Goal: Task Accomplishment & Management: Manage account settings

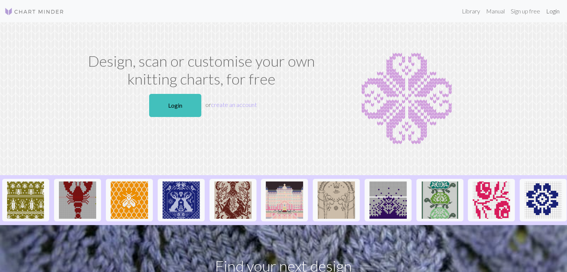
click at [550, 12] on link "Login" at bounding box center [552, 11] width 19 height 15
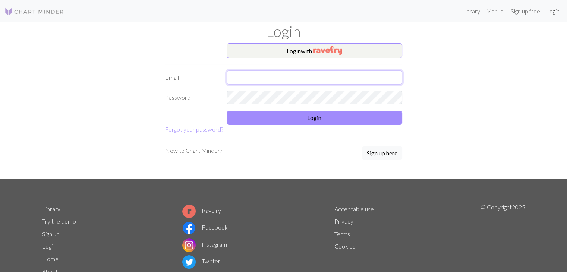
type input "nina.lynee@yahoo.com"
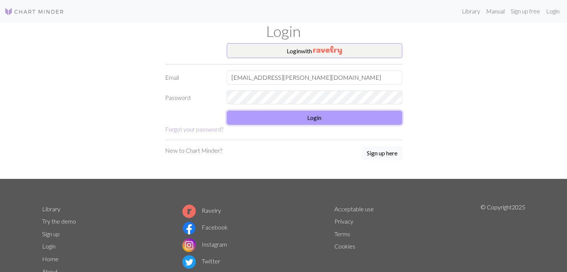
click at [360, 112] on button "Login" at bounding box center [315, 118] width 176 height 14
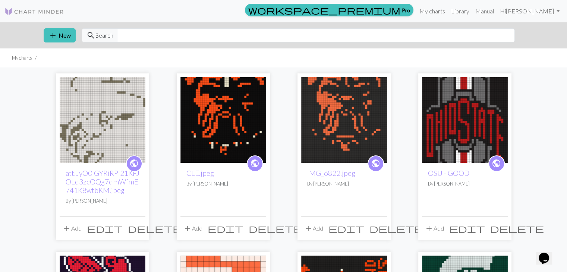
click at [120, 120] on img at bounding box center [103, 120] width 86 height 86
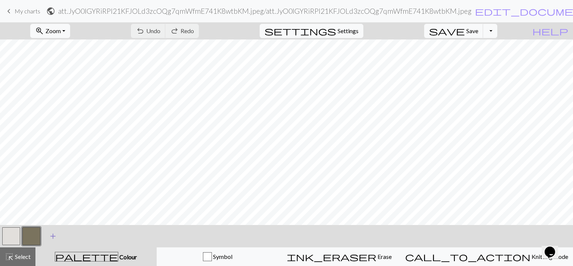
click at [52, 237] on span "add" at bounding box center [52, 236] width 9 height 10
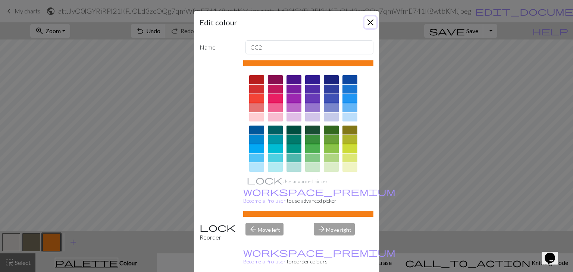
click at [371, 27] on button "Close" at bounding box center [370, 22] width 12 height 12
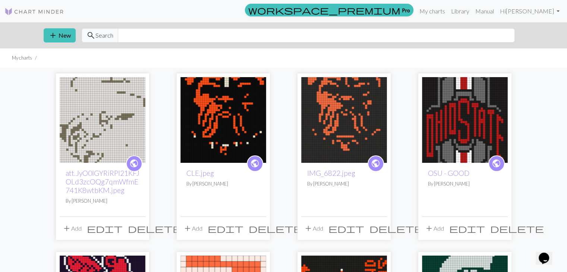
click at [137, 228] on span "delete" at bounding box center [155, 228] width 54 height 10
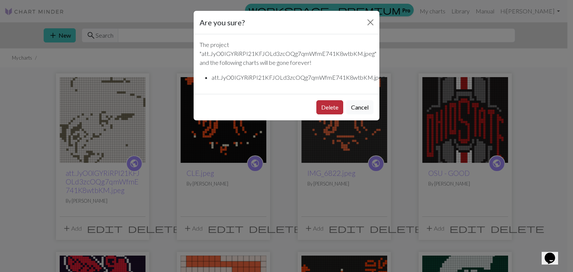
click at [325, 109] on button "Delete" at bounding box center [329, 107] width 27 height 14
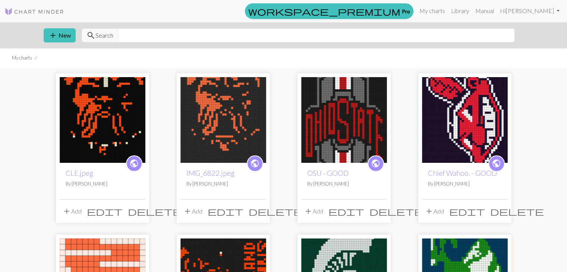
click at [120, 135] on img at bounding box center [103, 120] width 86 height 86
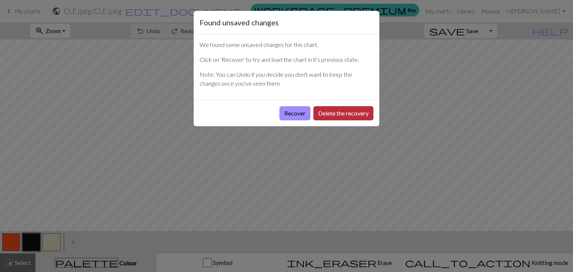
click at [326, 114] on button "Delete the recovery" at bounding box center [343, 113] width 60 height 14
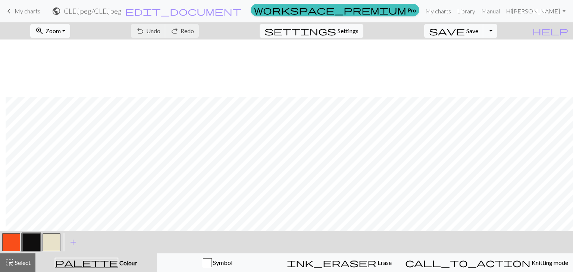
scroll to position [57, 6]
click at [10, 240] on button "button" at bounding box center [11, 242] width 18 height 18
click at [55, 241] on button "button" at bounding box center [52, 242] width 18 height 18
click at [30, 241] on button "button" at bounding box center [31, 242] width 18 height 18
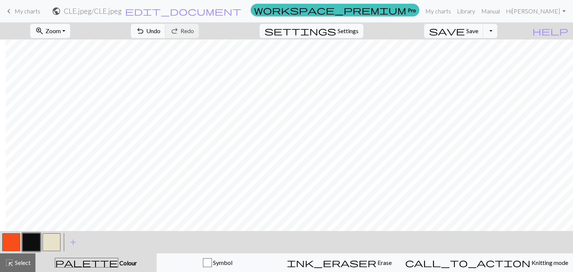
click at [19, 237] on button "button" at bounding box center [11, 242] width 18 height 18
click at [34, 241] on button "button" at bounding box center [31, 242] width 18 height 18
click at [9, 248] on button "button" at bounding box center [11, 242] width 18 height 18
click at [35, 241] on button "button" at bounding box center [31, 242] width 18 height 18
click at [3, 243] on button "button" at bounding box center [11, 242] width 18 height 18
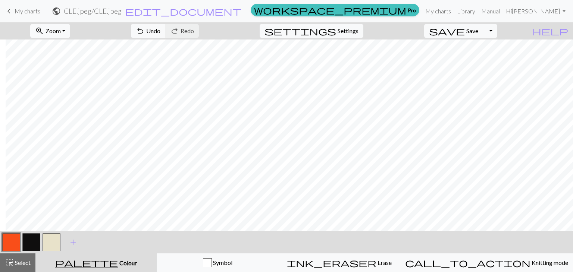
click at [34, 244] on button "button" at bounding box center [31, 242] width 18 height 18
click at [13, 245] on button "button" at bounding box center [11, 242] width 18 height 18
click at [30, 245] on button "button" at bounding box center [31, 242] width 18 height 18
click at [16, 244] on button "button" at bounding box center [11, 242] width 18 height 18
click at [34, 241] on button "button" at bounding box center [31, 242] width 18 height 18
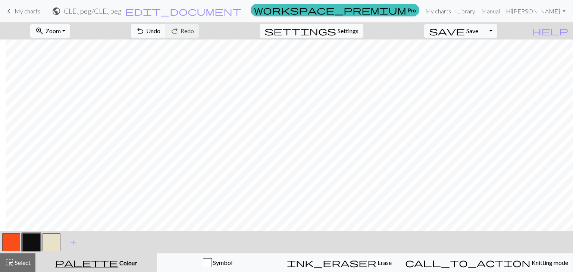
click at [11, 241] on button "button" at bounding box center [11, 242] width 18 height 18
click at [34, 244] on button "button" at bounding box center [31, 242] width 18 height 18
click at [15, 245] on button "button" at bounding box center [11, 242] width 18 height 18
click at [32, 238] on button "button" at bounding box center [31, 242] width 18 height 18
click at [14, 239] on button "button" at bounding box center [11, 242] width 18 height 18
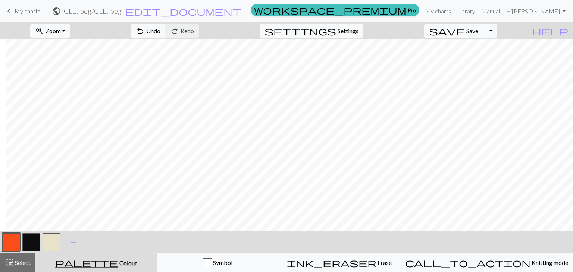
click at [31, 242] on button "button" at bounding box center [31, 242] width 18 height 18
click at [14, 244] on button "button" at bounding box center [11, 242] width 18 height 18
click at [37, 238] on button "button" at bounding box center [31, 242] width 18 height 18
click at [13, 237] on button "button" at bounding box center [11, 242] width 18 height 18
click at [32, 243] on button "button" at bounding box center [31, 242] width 18 height 18
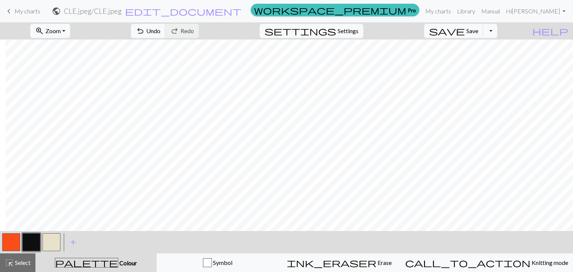
click at [13, 241] on button "button" at bounding box center [11, 242] width 18 height 18
click at [31, 238] on button "button" at bounding box center [31, 242] width 18 height 18
click at [15, 239] on button "button" at bounding box center [11, 242] width 18 height 18
click at [25, 244] on button "button" at bounding box center [31, 242] width 18 height 18
click at [14, 247] on button "button" at bounding box center [11, 242] width 18 height 18
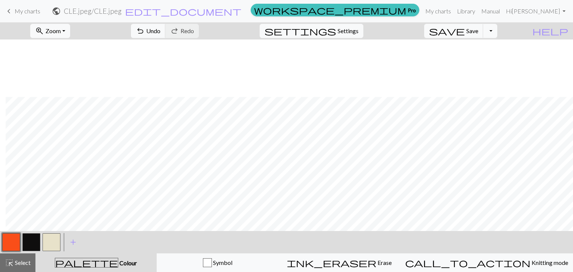
scroll to position [57, 6]
click at [349, 34] on span "Settings" at bounding box center [348, 30] width 21 height 9
select select "superbulky"
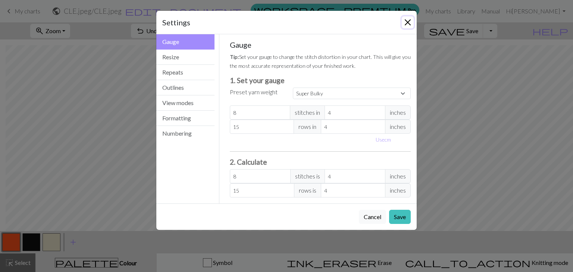
click at [407, 26] on button "Close" at bounding box center [408, 22] width 12 height 12
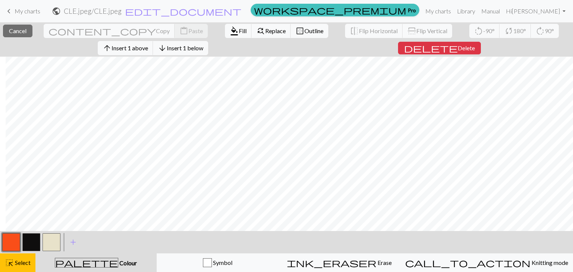
click at [26, 248] on button "button" at bounding box center [31, 242] width 18 height 18
click at [203, 48] on span "Insert 1 below" at bounding box center [185, 47] width 37 height 7
click at [208, 52] on button "arrow_downward Insert 1 below" at bounding box center [180, 48] width 55 height 14
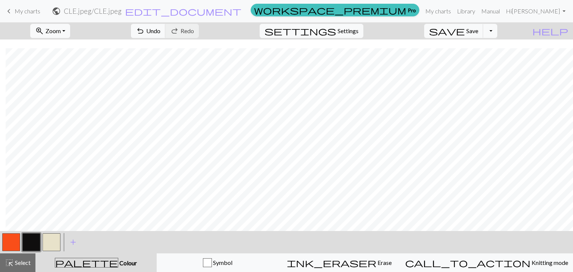
scroll to position [66, 6]
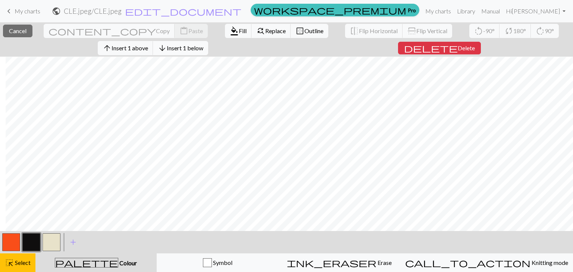
click at [203, 45] on span "Insert 1 below" at bounding box center [185, 47] width 37 height 7
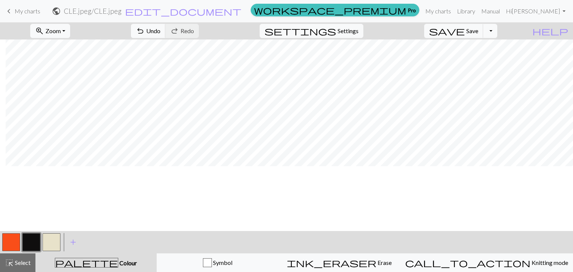
scroll to position [0, 6]
click at [53, 241] on button "button" at bounding box center [52, 242] width 18 height 18
click at [50, 241] on button "button" at bounding box center [52, 242] width 18 height 18
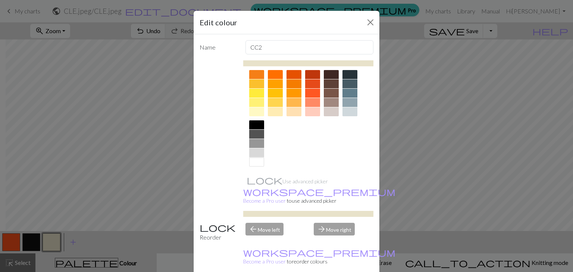
scroll to position [107, 0]
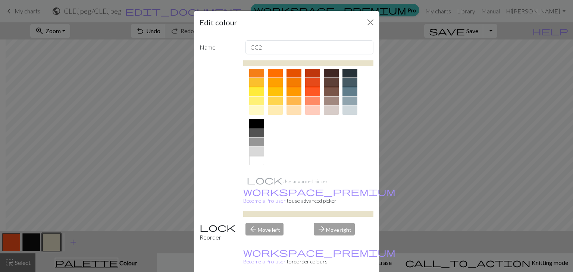
click at [252, 159] on div at bounding box center [256, 160] width 15 height 9
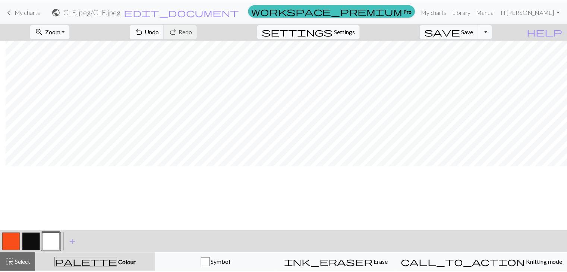
scroll to position [0, 6]
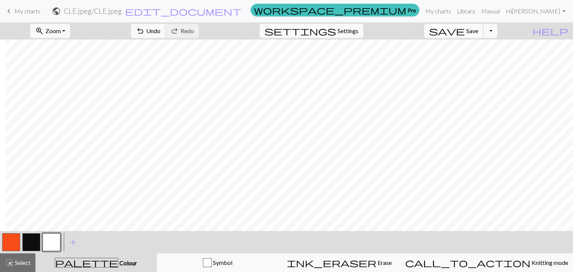
click at [480, 35] on button "save Save Save" at bounding box center [453, 31] width 59 height 14
click at [454, 13] on link "My charts" at bounding box center [438, 11] width 32 height 15
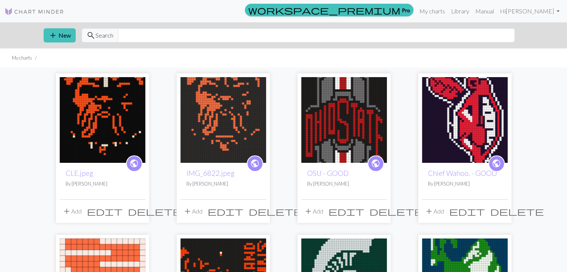
click at [258, 210] on span "delete" at bounding box center [276, 211] width 54 height 10
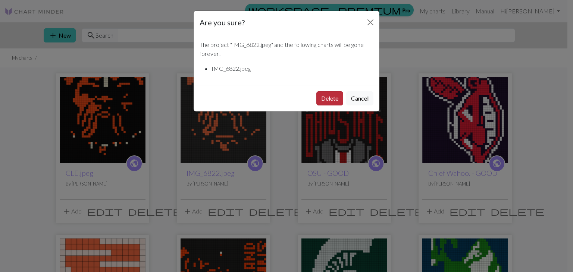
click at [328, 98] on button "Delete" at bounding box center [329, 98] width 27 height 14
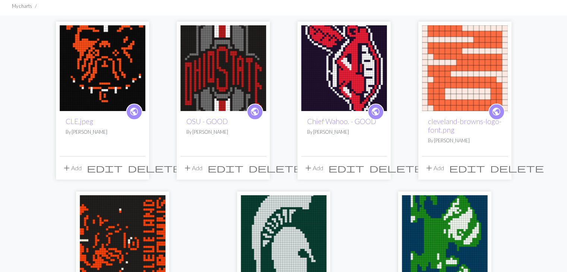
scroll to position [52, 0]
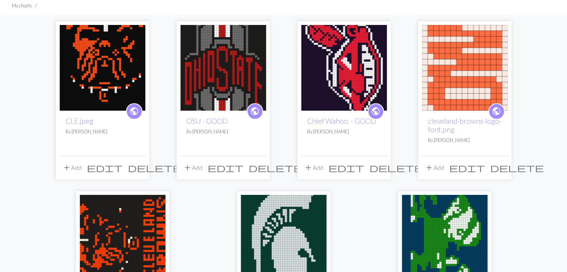
click at [109, 59] on img at bounding box center [103, 68] width 86 height 86
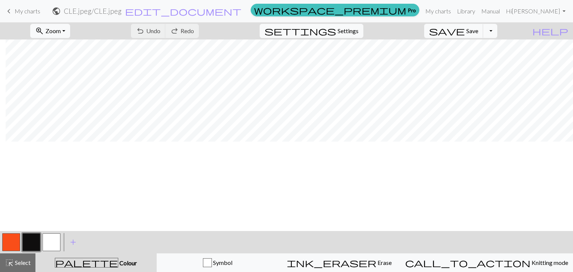
scroll to position [0, 6]
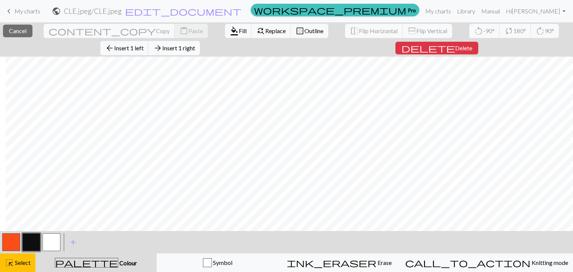
click at [195, 44] on span "Insert 1 right" at bounding box center [178, 47] width 33 height 7
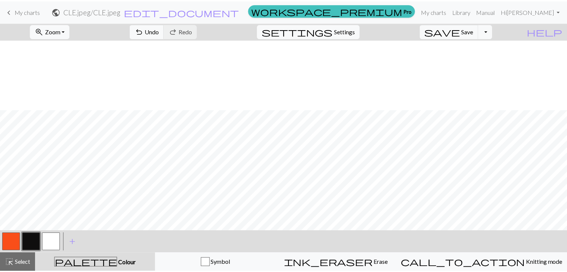
scroll to position [70, 0]
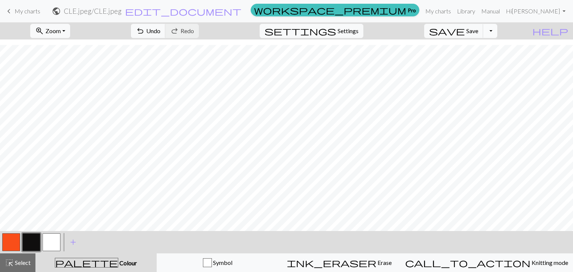
click at [497, 33] on button "Toggle Dropdown" at bounding box center [490, 31] width 14 height 14
click at [478, 29] on span "Save" at bounding box center [472, 30] width 12 height 7
click at [454, 14] on link "My charts" at bounding box center [438, 11] width 32 height 15
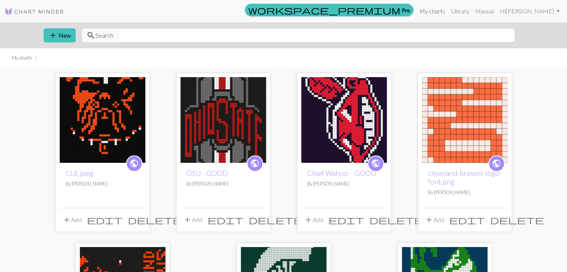
scroll to position [33, 0]
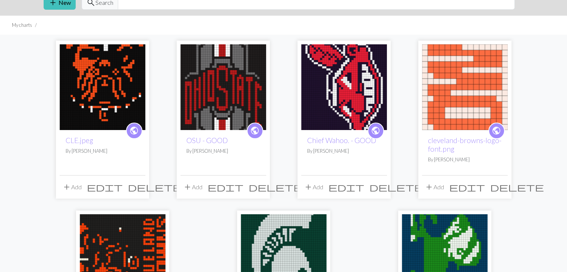
click at [449, 93] on img at bounding box center [465, 87] width 86 height 86
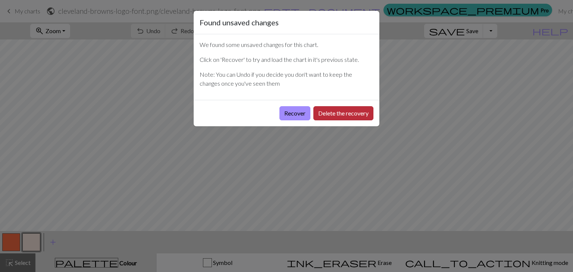
click at [331, 112] on button "Delete the recovery" at bounding box center [343, 113] width 60 height 14
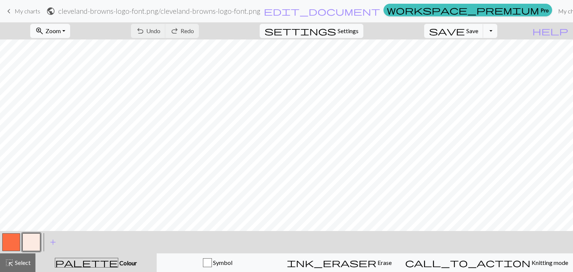
click at [555, 13] on link "My charts" at bounding box center [571, 11] width 32 height 15
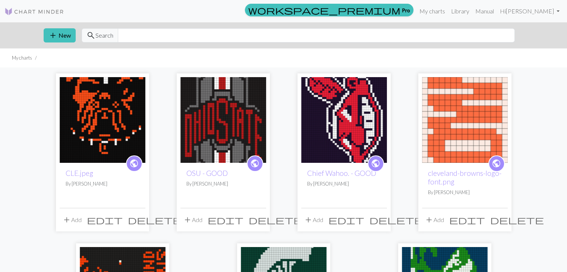
click at [477, 122] on img at bounding box center [465, 120] width 86 height 86
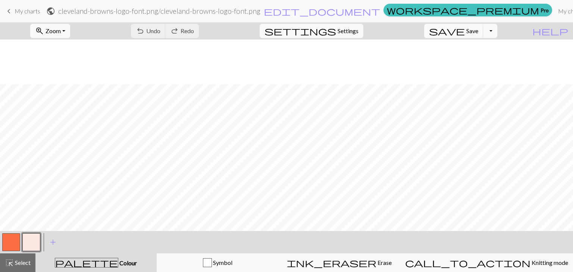
scroll to position [45, 0]
click at [145, 35] on span "undo" at bounding box center [140, 31] width 9 height 10
click at [15, 244] on button "button" at bounding box center [11, 242] width 18 height 18
click at [29, 244] on button "button" at bounding box center [31, 242] width 18 height 18
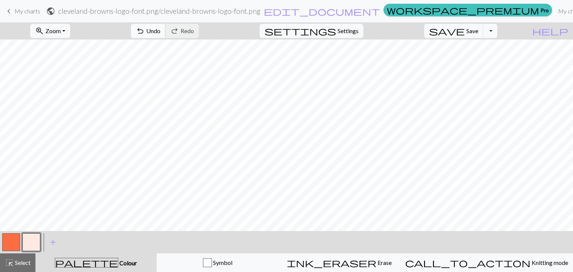
click at [145, 29] on span "undo" at bounding box center [140, 31] width 9 height 10
click at [145, 34] on span "undo" at bounding box center [140, 31] width 9 height 10
click at [13, 239] on button "button" at bounding box center [11, 242] width 18 height 18
click at [32, 244] on button "button" at bounding box center [31, 242] width 18 height 18
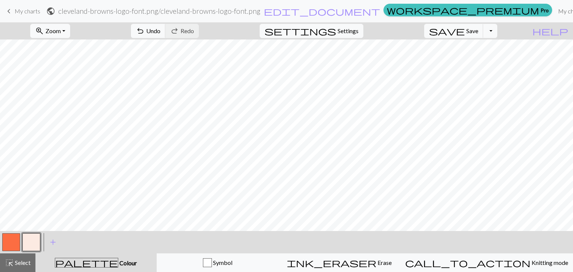
click at [555, 12] on link "My charts" at bounding box center [571, 11] width 32 height 15
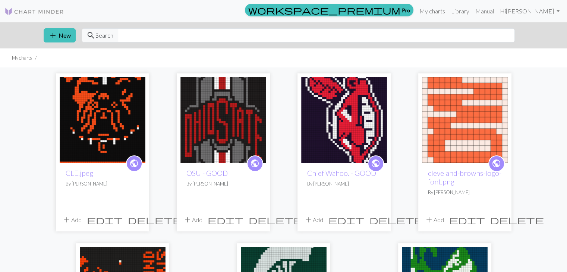
click at [501, 220] on span "delete" at bounding box center [517, 220] width 54 height 10
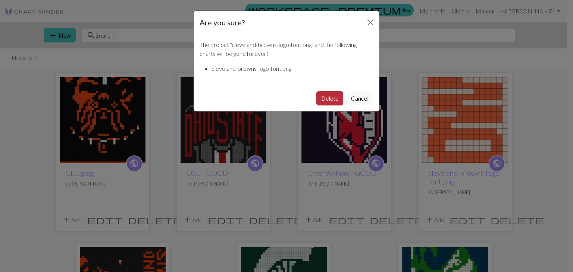
click at [329, 101] on button "Delete" at bounding box center [329, 98] width 27 height 14
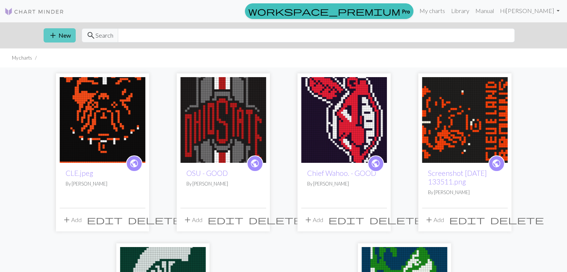
click at [54, 36] on span "add" at bounding box center [52, 35] width 9 height 10
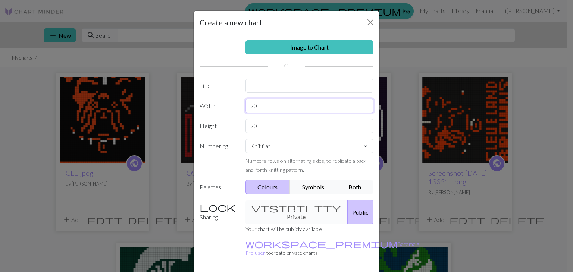
drag, startPoint x: 279, startPoint y: 104, endPoint x: 229, endPoint y: 98, distance: 50.4
click at [229, 98] on div "Image to Chart Title Width 20 Height 20 Numbering Knit flat Knit in the round L…" at bounding box center [287, 154] width 186 height 241
type input "40"
click at [259, 128] on input "20" at bounding box center [309, 126] width 128 height 14
type input "2"
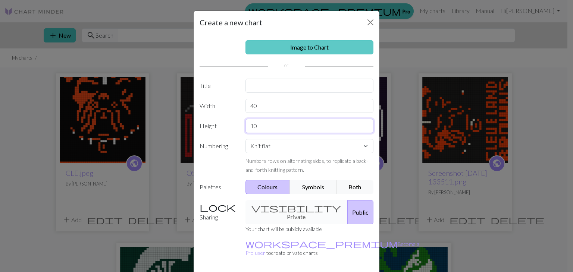
type input "10"
click at [312, 48] on link "Image to Chart" at bounding box center [309, 47] width 128 height 14
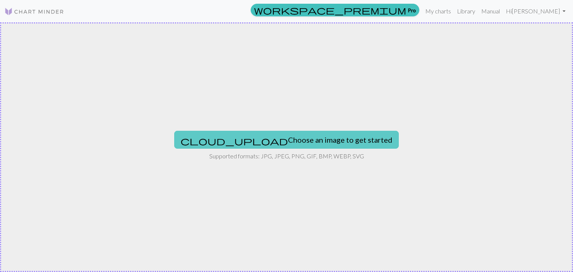
click at [285, 132] on button "cloud_upload Choose an image to get started" at bounding box center [286, 140] width 225 height 18
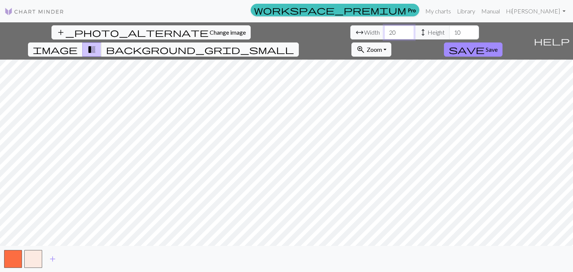
click at [384, 30] on input "20" at bounding box center [399, 32] width 30 height 14
type input "2"
type input "40"
click at [449, 32] on input "10" at bounding box center [464, 32] width 30 height 14
click at [299, 43] on button "background_grid_small" at bounding box center [200, 50] width 198 height 14
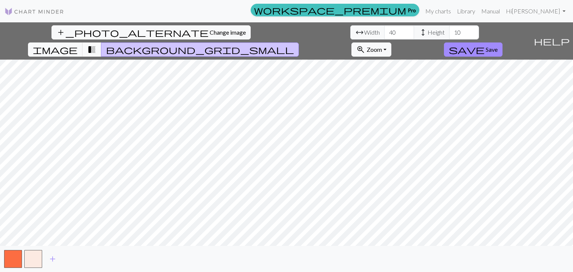
click at [96, 44] on span "transition_fade" at bounding box center [91, 49] width 9 height 10
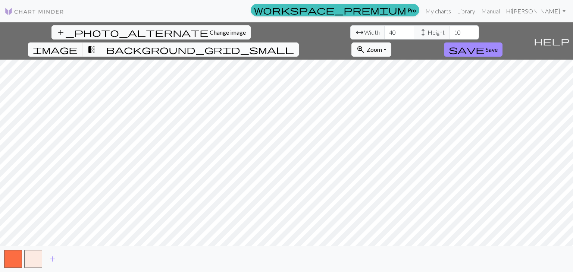
click at [299, 43] on button "background_grid_small" at bounding box center [200, 50] width 198 height 14
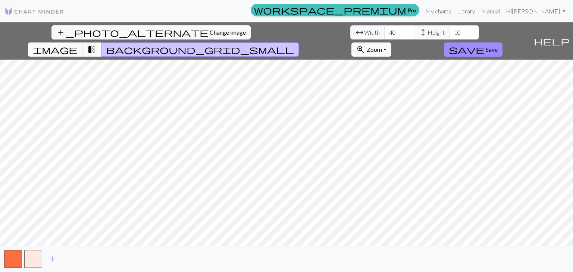
click at [294, 44] on span "background_grid_small" at bounding box center [200, 49] width 188 height 10
click at [484, 44] on span "save" at bounding box center [467, 49] width 36 height 10
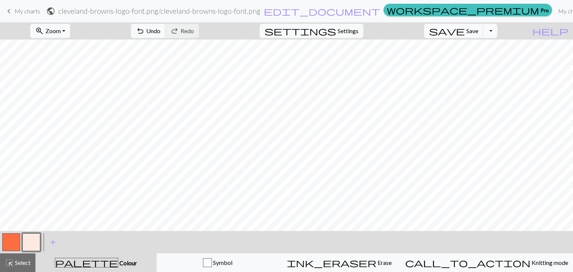
click at [3, 246] on button "button" at bounding box center [11, 242] width 18 height 18
click at [21, 247] on div at bounding box center [31, 242] width 20 height 20
click at [25, 246] on button "button" at bounding box center [31, 242] width 18 height 18
click at [13, 240] on button "button" at bounding box center [11, 242] width 18 height 18
click at [26, 241] on button "button" at bounding box center [31, 242] width 18 height 18
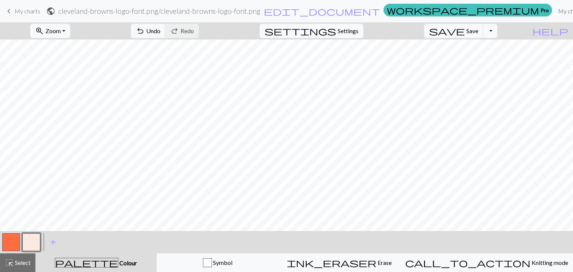
click at [555, 15] on link "My charts" at bounding box center [571, 11] width 32 height 15
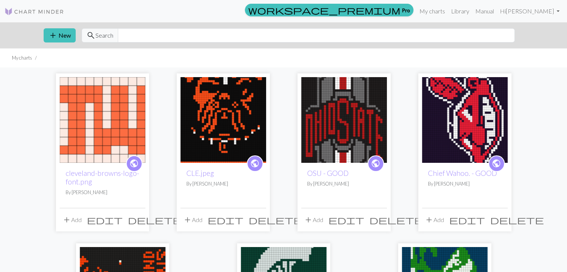
click at [138, 221] on span "delete" at bounding box center [155, 220] width 54 height 10
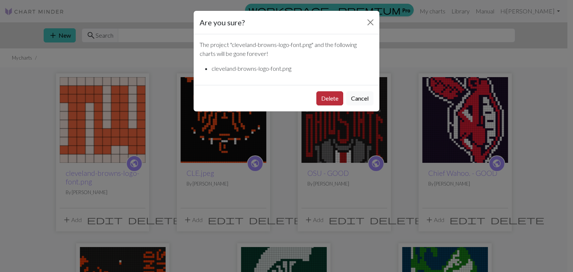
click at [329, 101] on button "Delete" at bounding box center [329, 98] width 27 height 14
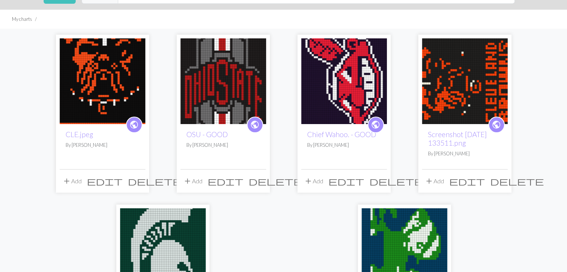
scroll to position [84, 0]
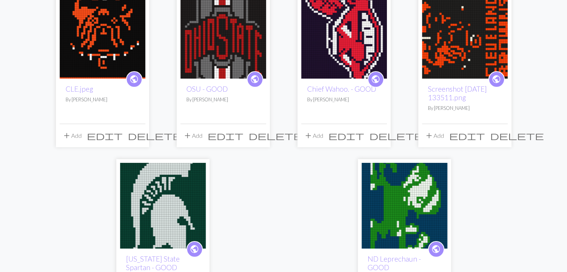
click at [435, 50] on img at bounding box center [465, 36] width 86 height 86
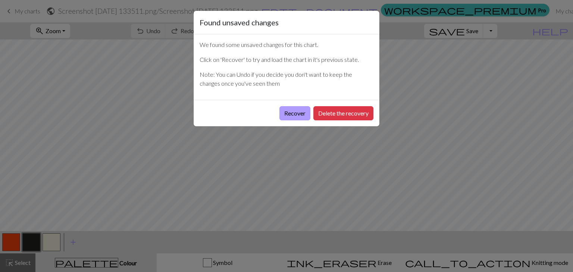
click at [298, 113] on button "Recover" at bounding box center [294, 113] width 31 height 14
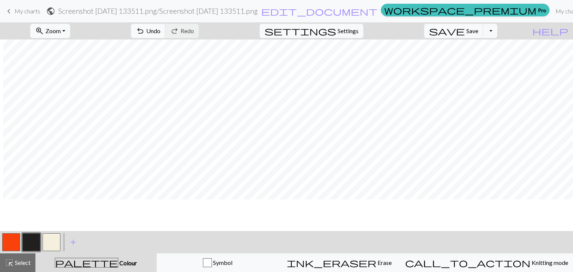
scroll to position [0, 3]
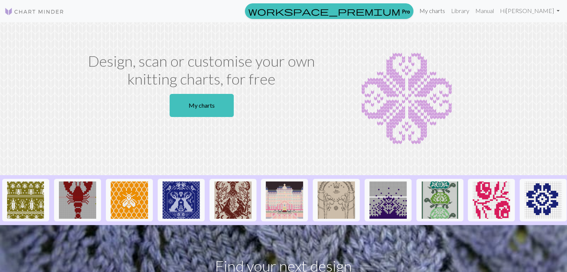
click at [448, 11] on link "My charts" at bounding box center [433, 10] width 32 height 15
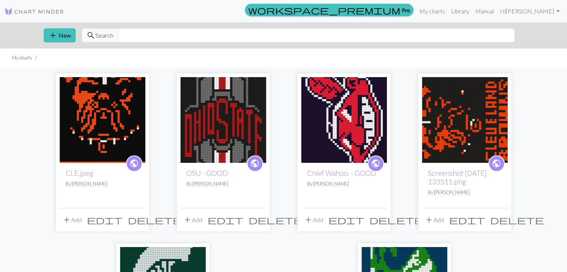
click at [112, 122] on img at bounding box center [103, 120] width 86 height 86
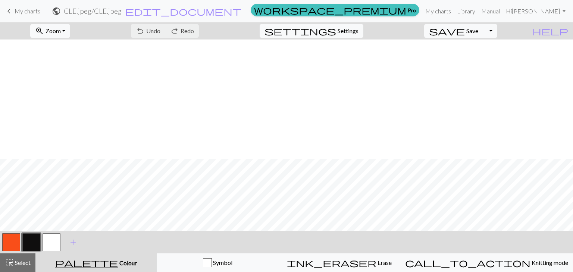
scroll to position [119, 0]
click at [52, 241] on button "button" at bounding box center [52, 242] width 18 height 18
click at [160, 29] on span "Undo" at bounding box center [153, 30] width 14 height 7
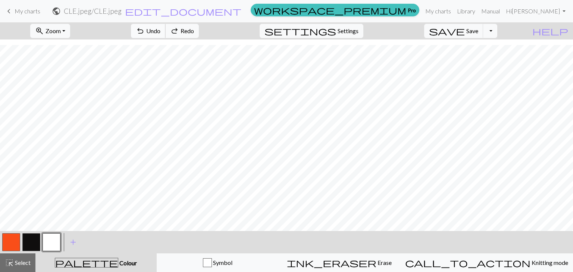
click at [160, 29] on span "Undo" at bounding box center [153, 30] width 14 height 7
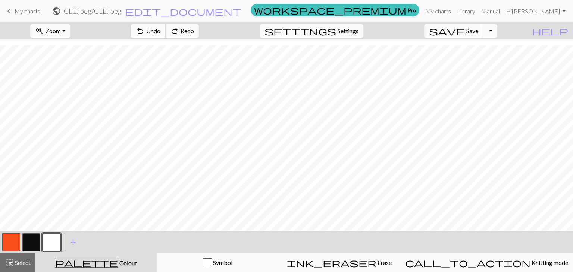
click at [160, 29] on span "Undo" at bounding box center [153, 30] width 14 height 7
click at [33, 243] on button "button" at bounding box center [31, 242] width 18 height 18
click at [11, 242] on button "button" at bounding box center [11, 242] width 18 height 18
click at [46, 245] on button "button" at bounding box center [52, 242] width 18 height 18
click at [160, 33] on span "Undo" at bounding box center [153, 30] width 14 height 7
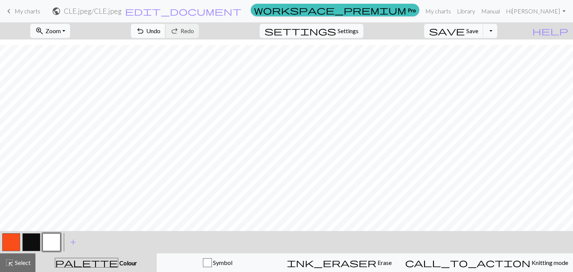
click at [160, 32] on span "Undo" at bounding box center [153, 30] width 14 height 7
click at [160, 31] on span "Undo" at bounding box center [153, 30] width 14 height 7
click at [24, 243] on button "button" at bounding box center [31, 242] width 18 height 18
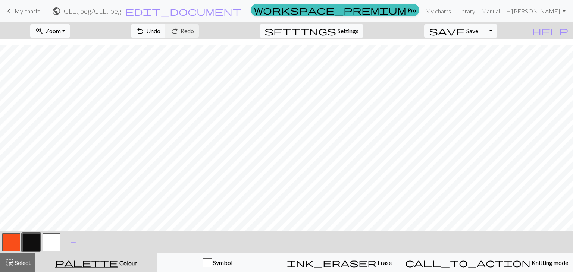
click at [48, 244] on button "button" at bounding box center [52, 242] width 18 height 18
click at [38, 244] on button "button" at bounding box center [31, 242] width 18 height 18
click at [13, 246] on button "button" at bounding box center [11, 242] width 18 height 18
click at [51, 237] on button "button" at bounding box center [52, 242] width 18 height 18
click at [160, 29] on span "Undo" at bounding box center [153, 30] width 14 height 7
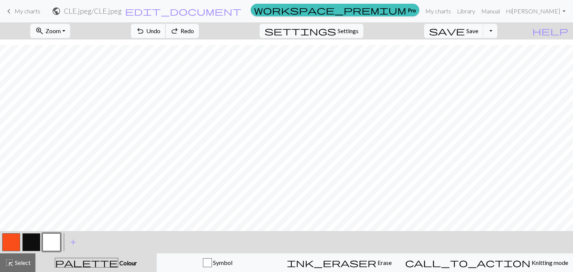
click at [160, 29] on span "Undo" at bounding box center [153, 30] width 14 height 7
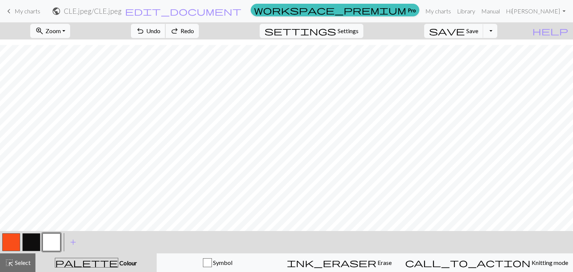
click at [160, 29] on span "Undo" at bounding box center [153, 30] width 14 height 7
click at [145, 33] on span "undo" at bounding box center [140, 31] width 9 height 10
click at [27, 240] on button "button" at bounding box center [31, 242] width 18 height 18
click at [13, 242] on button "button" at bounding box center [11, 242] width 18 height 18
click at [56, 241] on button "button" at bounding box center [52, 242] width 18 height 18
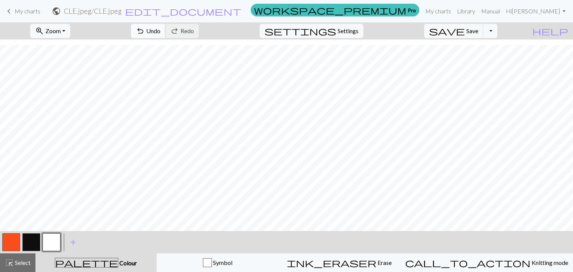
click at [160, 33] on span "Undo" at bounding box center [153, 30] width 14 height 7
click at [34, 238] on button "button" at bounding box center [31, 242] width 18 height 18
click at [15, 242] on button "button" at bounding box center [11, 242] width 18 height 18
click at [38, 241] on button "button" at bounding box center [31, 242] width 18 height 18
click at [160, 34] on span "Undo" at bounding box center [153, 30] width 14 height 7
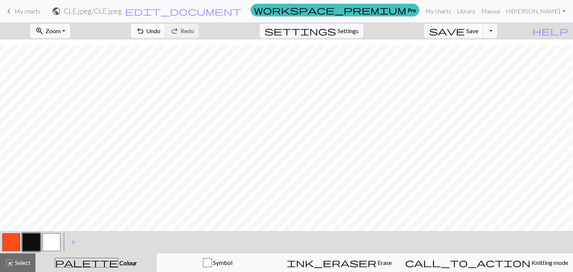
click at [55, 239] on button "button" at bounding box center [52, 242] width 18 height 18
click at [60, 242] on button "button" at bounding box center [52, 242] width 18 height 18
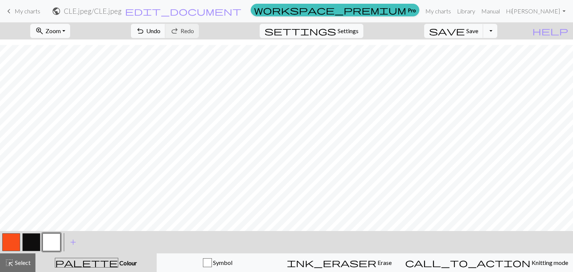
click at [31, 242] on button "button" at bounding box center [31, 242] width 18 height 18
click at [55, 245] on button "button" at bounding box center [52, 242] width 18 height 18
click at [31, 241] on button "button" at bounding box center [31, 242] width 18 height 18
click at [14, 239] on button "button" at bounding box center [11, 242] width 18 height 18
click at [46, 244] on button "button" at bounding box center [52, 242] width 18 height 18
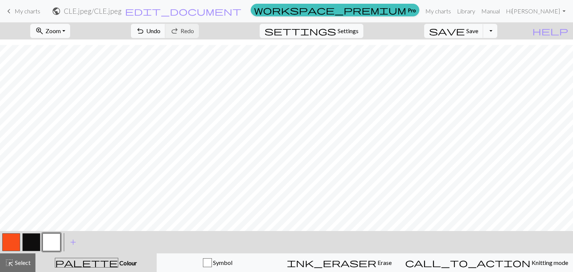
click at [35, 242] on button "button" at bounding box center [31, 242] width 18 height 18
click at [27, 242] on button "button" at bounding box center [31, 242] width 18 height 18
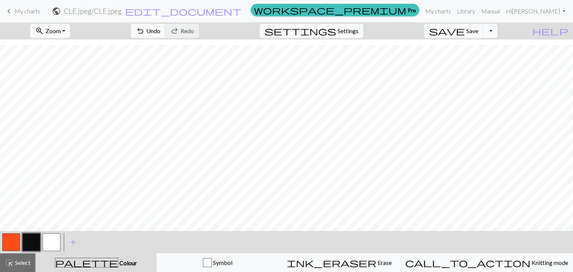
click at [9, 240] on button "button" at bounding box center [11, 242] width 18 height 18
click at [52, 243] on button "button" at bounding box center [52, 242] width 18 height 18
click at [34, 240] on button "button" at bounding box center [31, 242] width 18 height 18
click at [13, 244] on button "button" at bounding box center [11, 242] width 18 height 18
click at [52, 242] on button "button" at bounding box center [52, 242] width 18 height 18
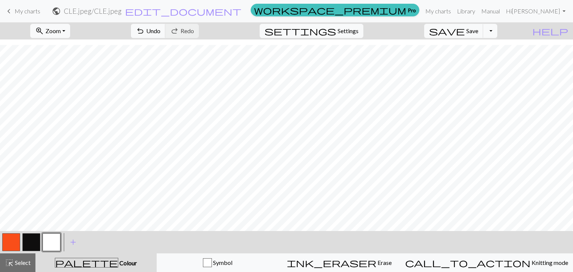
click at [25, 246] on button "button" at bounding box center [31, 242] width 18 height 18
click at [10, 241] on button "button" at bounding box center [11, 242] width 18 height 18
click at [35, 242] on button "button" at bounding box center [31, 242] width 18 height 18
click at [51, 249] on button "button" at bounding box center [52, 242] width 18 height 18
click at [33, 243] on button "button" at bounding box center [31, 242] width 18 height 18
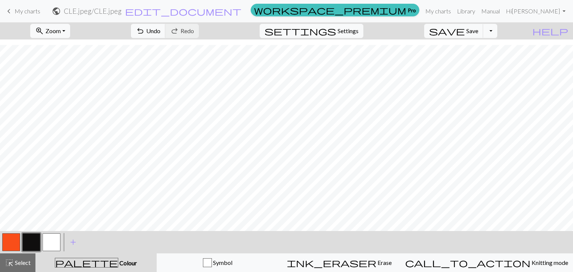
click at [9, 241] on button "button" at bounding box center [11, 242] width 18 height 18
click at [29, 244] on button "button" at bounding box center [31, 242] width 18 height 18
click at [53, 240] on button "button" at bounding box center [52, 242] width 18 height 18
click at [26, 244] on button "button" at bounding box center [31, 242] width 18 height 18
click at [9, 246] on button "button" at bounding box center [11, 242] width 18 height 18
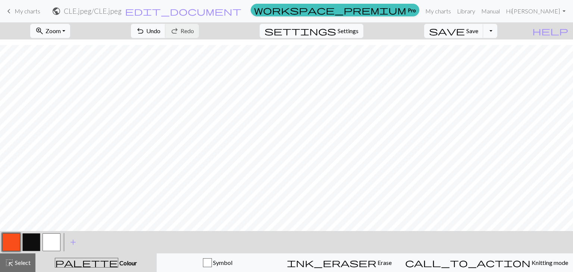
click at [35, 240] on button "button" at bounding box center [31, 242] width 18 height 18
click at [18, 243] on button "button" at bounding box center [11, 242] width 18 height 18
click at [52, 241] on button "button" at bounding box center [52, 242] width 18 height 18
click at [28, 242] on button "button" at bounding box center [31, 242] width 18 height 18
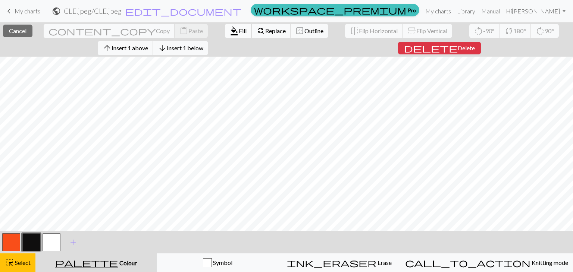
click at [230, 35] on span "format_color_fill" at bounding box center [234, 31] width 9 height 10
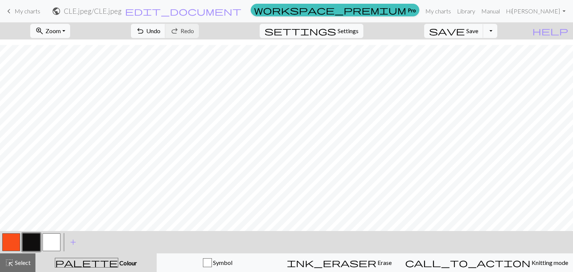
click at [31, 241] on button "button" at bounding box center [31, 242] width 18 height 18
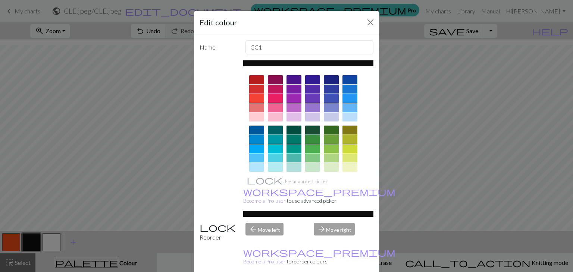
click at [513, 110] on div "Edit colour Name CC1 Use advanced picker workspace_premium Become a Pro user to…" at bounding box center [286, 136] width 573 height 272
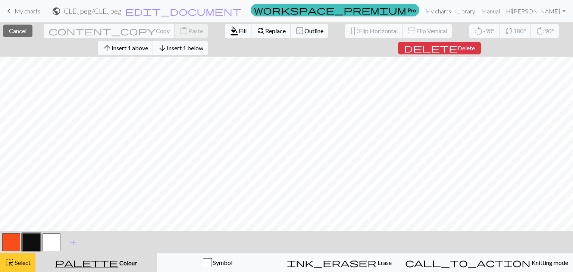
click at [33, 263] on button "highlight_alt Select Select" at bounding box center [17, 263] width 35 height 19
click at [148, 50] on span "Insert 1 above" at bounding box center [130, 47] width 37 height 7
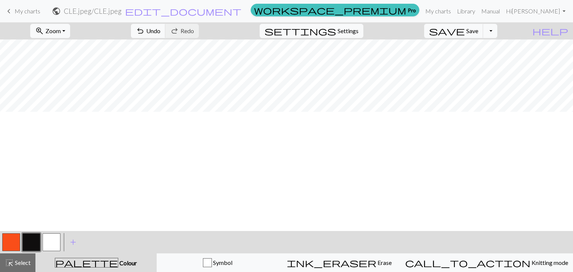
scroll to position [0, 0]
click at [477, 36] on button "save Save Save" at bounding box center [453, 31] width 59 height 14
click at [454, 10] on link "My charts" at bounding box center [438, 11] width 32 height 15
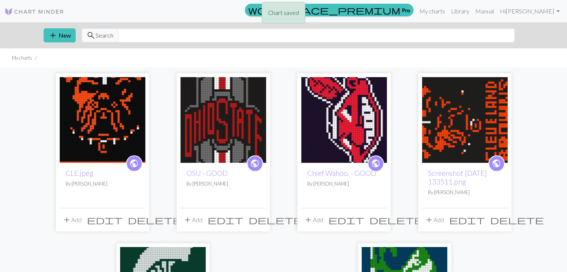
click at [141, 113] on img at bounding box center [103, 120] width 86 height 86
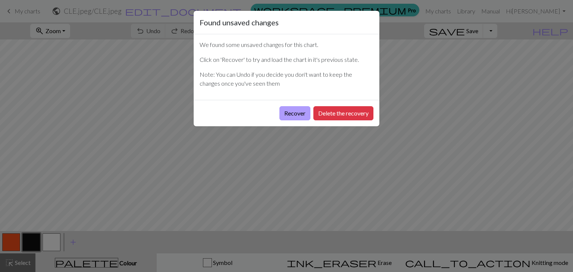
click at [295, 111] on button "Recover" at bounding box center [294, 113] width 31 height 14
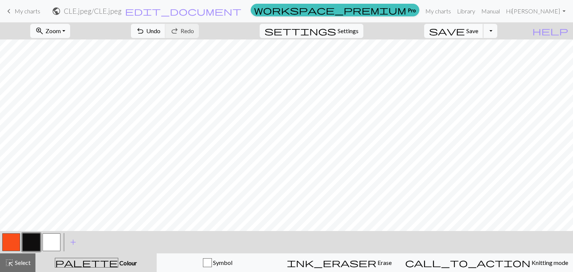
click at [478, 33] on span "Save" at bounding box center [472, 30] width 12 height 7
click at [477, 34] on button "save Save Save" at bounding box center [453, 31] width 59 height 14
click at [473, 11] on div "Chart saved" at bounding box center [286, 14] width 573 height 29
click at [454, 11] on link "My charts" at bounding box center [438, 11] width 32 height 15
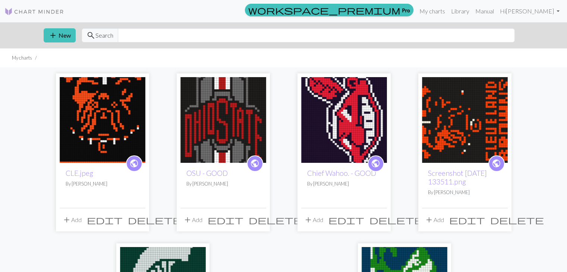
click at [100, 122] on img at bounding box center [103, 120] width 86 height 86
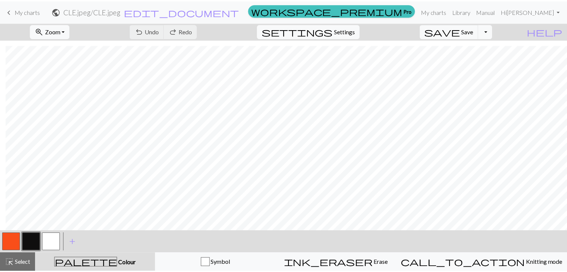
scroll to position [82, 6]
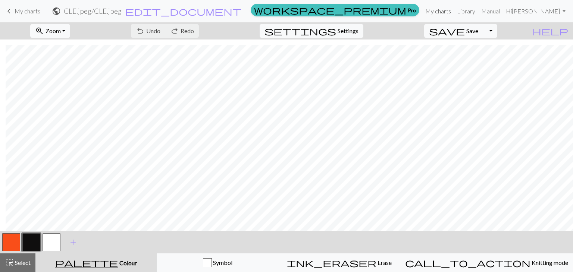
click at [454, 11] on link "My charts" at bounding box center [438, 11] width 32 height 15
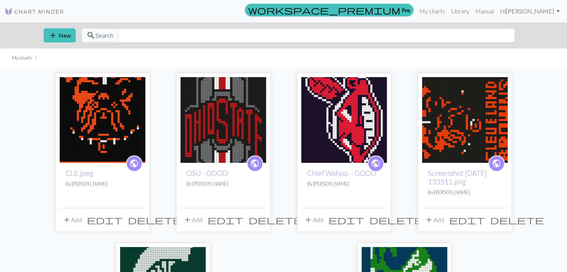
click at [549, 17] on link "Hi Nina" at bounding box center [530, 11] width 66 height 15
click at [473, 10] on link "Library" at bounding box center [460, 11] width 24 height 15
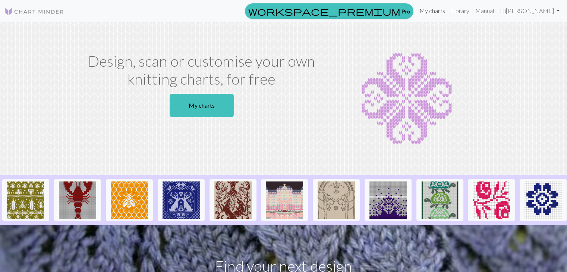
click at [448, 10] on link "My charts" at bounding box center [433, 10] width 32 height 15
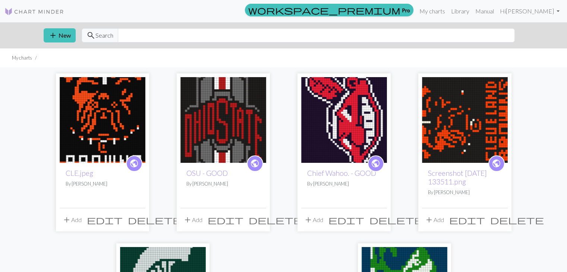
click at [107, 112] on img at bounding box center [103, 120] width 86 height 86
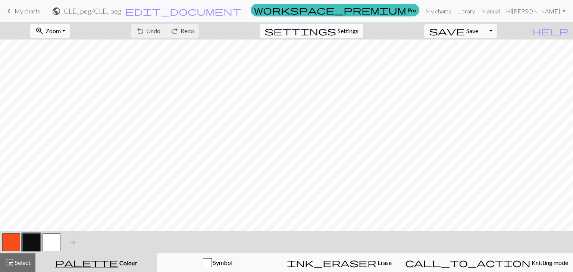
click at [354, 26] on button "settings Settings" at bounding box center [312, 31] width 104 height 14
select select "superbulky"
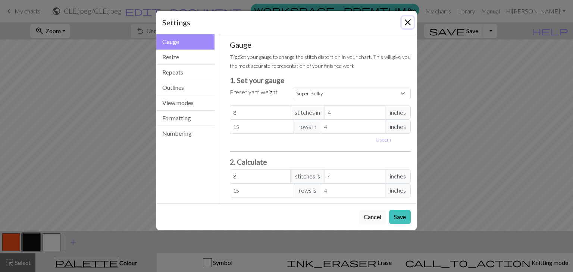
click at [408, 18] on button "Close" at bounding box center [408, 22] width 12 height 12
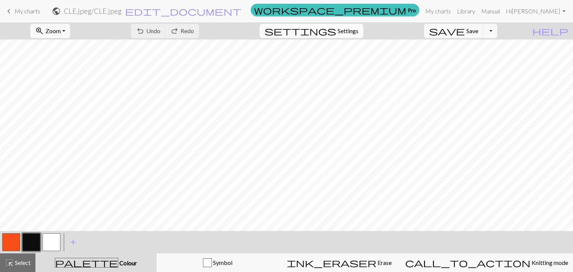
click at [355, 32] on span "Settings" at bounding box center [348, 30] width 21 height 9
select select "superbulky"
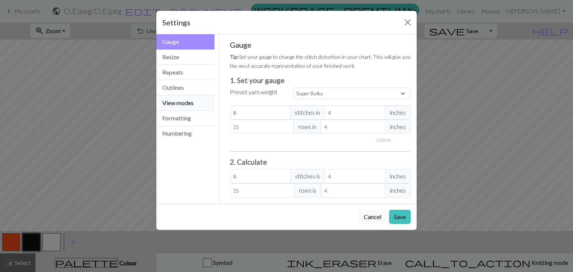
click at [185, 101] on button "View modes" at bounding box center [185, 102] width 58 height 15
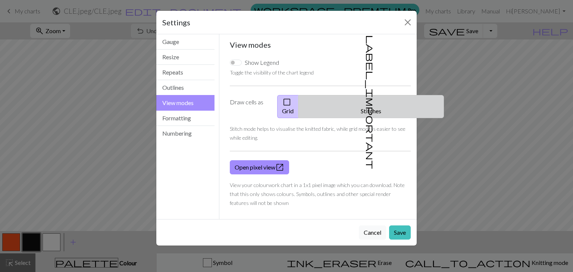
click at [365, 101] on span "label_important" at bounding box center [370, 102] width 10 height 134
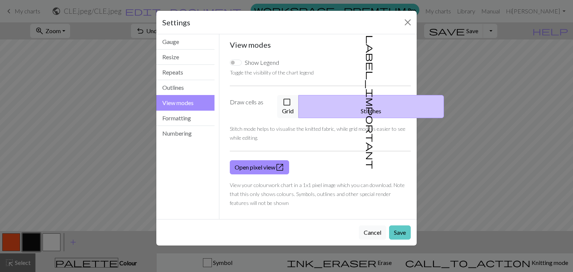
click at [398, 226] on button "Save" at bounding box center [400, 233] width 22 height 14
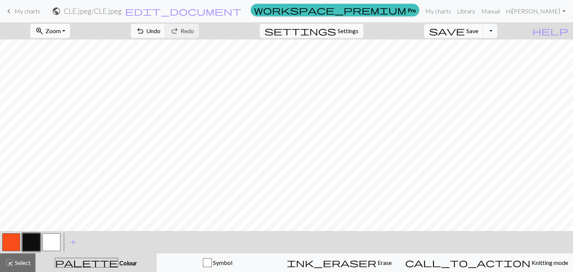
click at [61, 33] on span "Zoom" at bounding box center [53, 30] width 15 height 7
click at [73, 44] on button "Fit all" at bounding box center [60, 47] width 59 height 12
click at [358, 32] on span "Settings" at bounding box center [348, 30] width 21 height 9
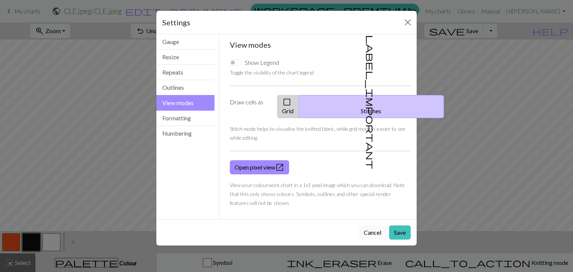
click at [291, 102] on span "check_box_outline_blank" at bounding box center [286, 102] width 9 height 10
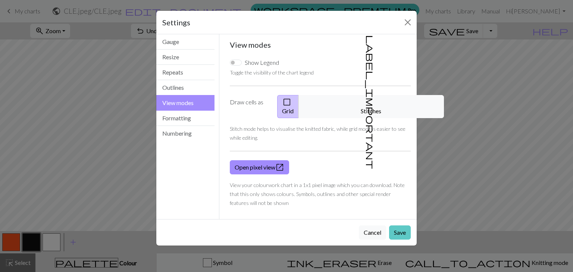
click at [396, 226] on button "Save" at bounding box center [400, 233] width 22 height 14
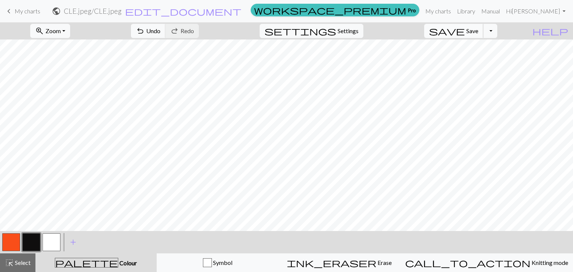
click at [478, 34] on span "Save" at bounding box center [472, 30] width 12 height 7
click at [454, 10] on link "My charts" at bounding box center [438, 11] width 32 height 15
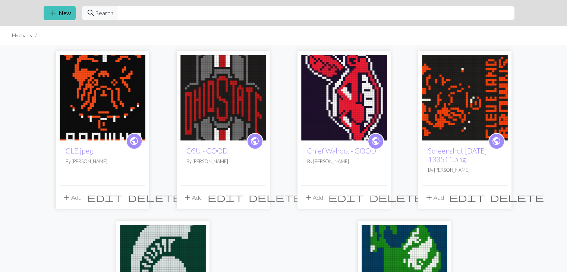
scroll to position [15, 0]
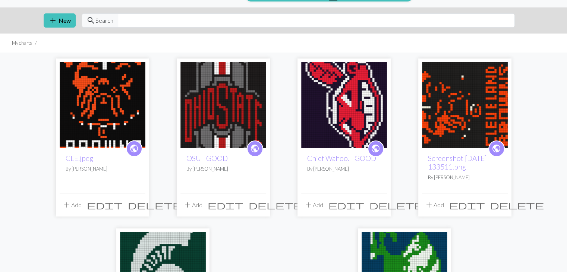
click at [503, 209] on span "delete" at bounding box center [517, 205] width 54 height 10
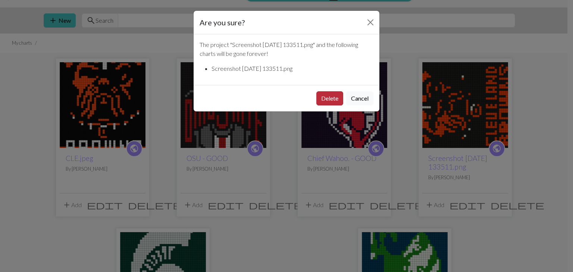
click at [334, 101] on button "Delete" at bounding box center [329, 98] width 27 height 14
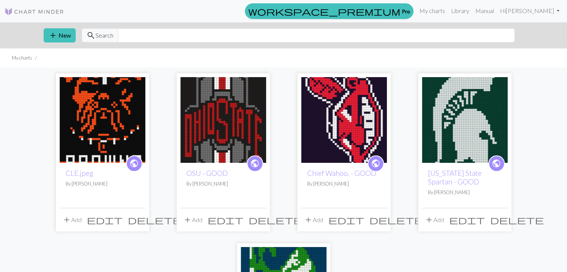
click at [124, 127] on img at bounding box center [103, 120] width 86 height 86
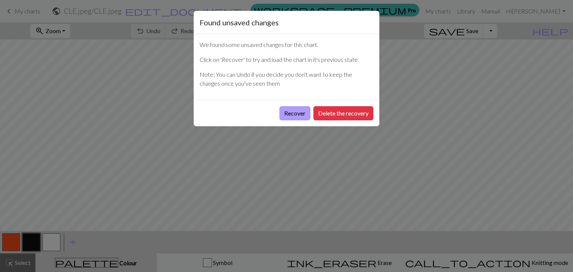
click at [297, 109] on button "Recover" at bounding box center [294, 113] width 31 height 14
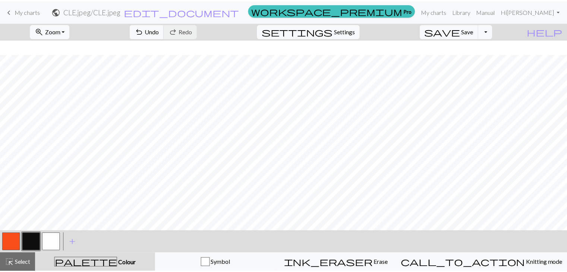
scroll to position [56, 0]
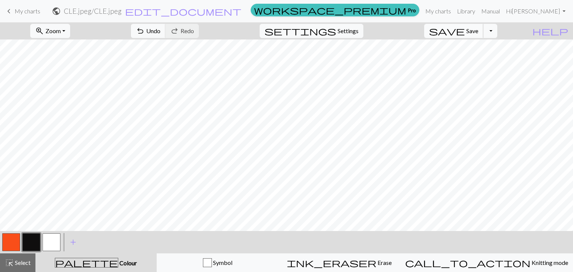
click at [465, 36] on span "save" at bounding box center [447, 31] width 36 height 10
click at [454, 12] on link "My charts" at bounding box center [438, 11] width 32 height 15
